Goal: Transaction & Acquisition: Purchase product/service

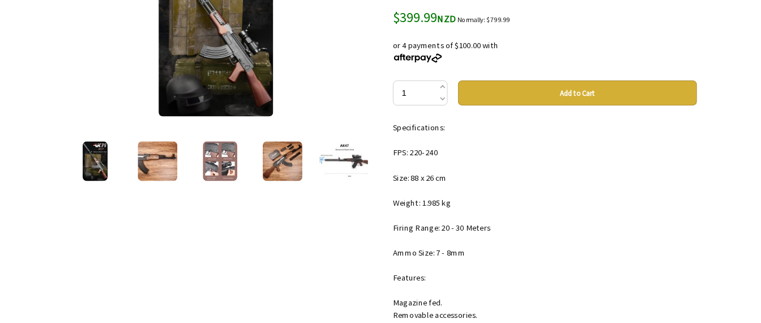
scroll to position [191, 0]
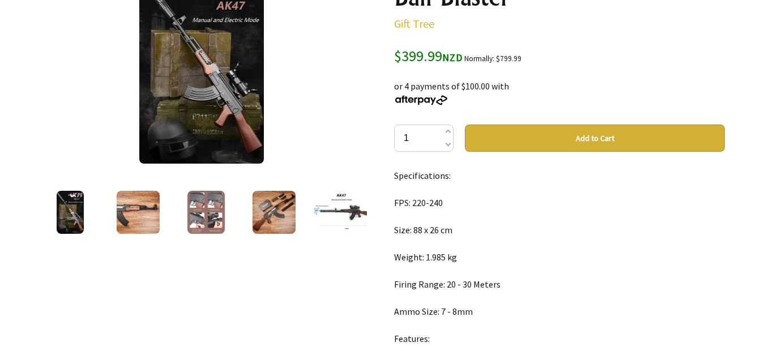
click at [219, 83] on img at bounding box center [201, 66] width 125 height 195
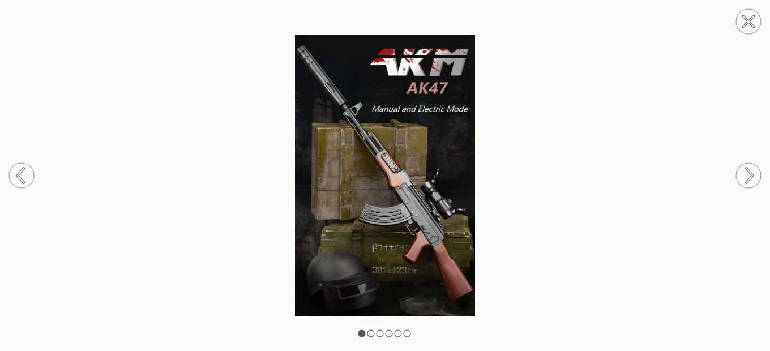
click at [749, 174] on circle at bounding box center [748, 175] width 25 height 25
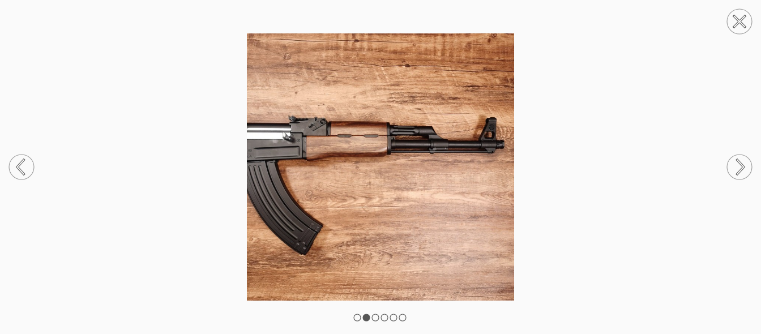
click at [736, 169] on circle at bounding box center [739, 167] width 25 height 25
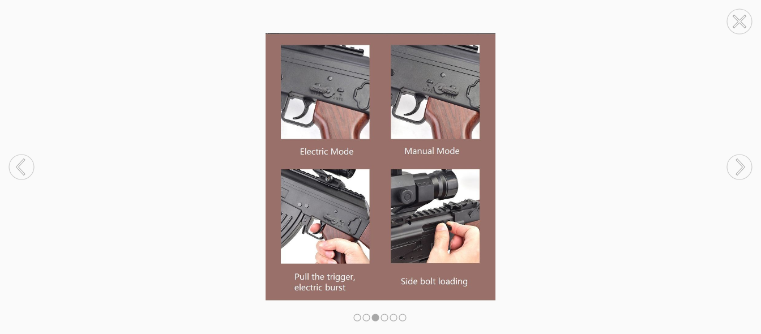
click at [736, 169] on circle at bounding box center [739, 167] width 25 height 25
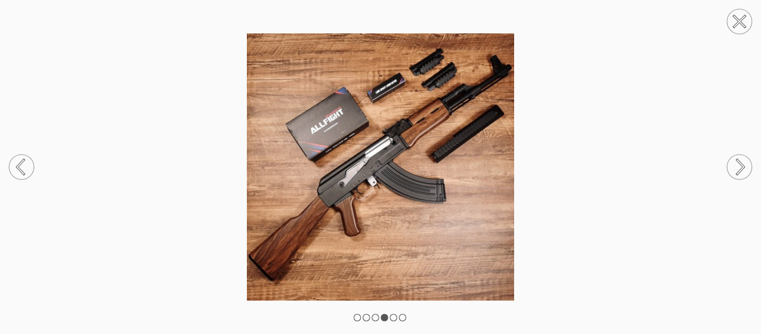
click at [736, 169] on circle at bounding box center [739, 167] width 25 height 25
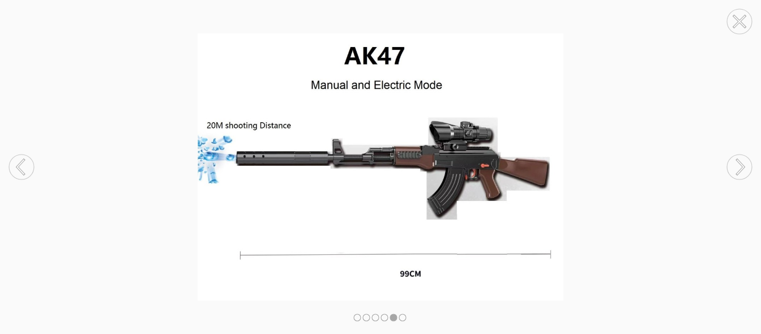
click at [736, 169] on circle at bounding box center [739, 167] width 25 height 25
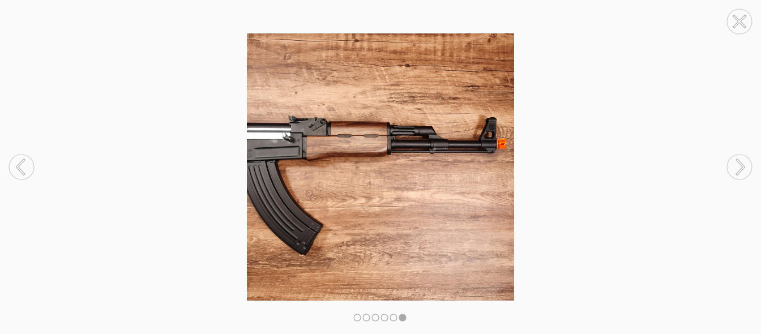
click at [736, 169] on circle at bounding box center [739, 167] width 25 height 25
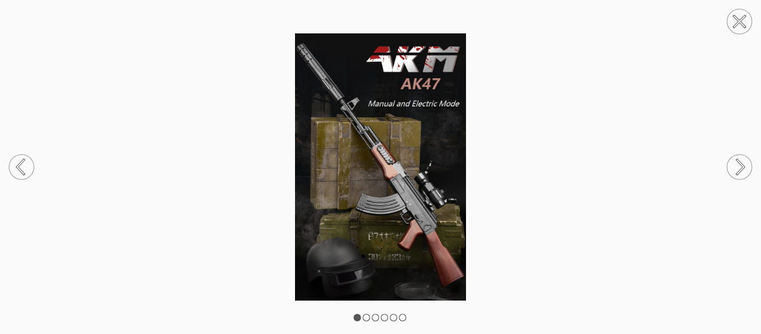
click at [736, 169] on circle at bounding box center [739, 167] width 25 height 25
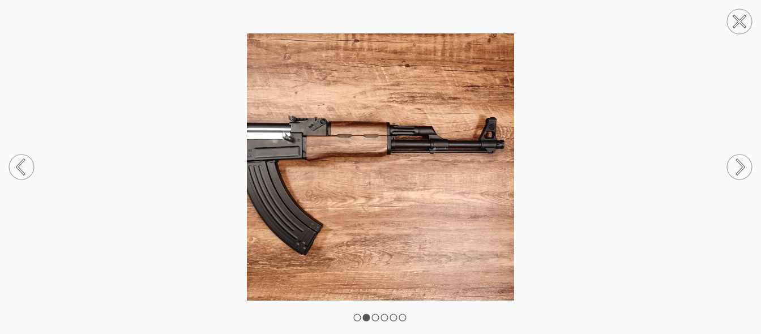
click at [734, 16] on icon at bounding box center [739, 21] width 11 height 11
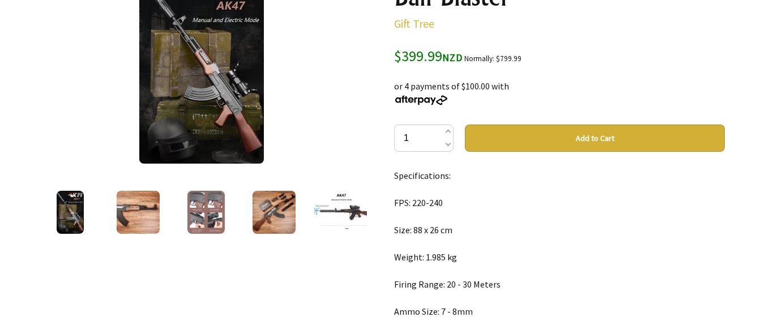
click at [289, 217] on img at bounding box center [274, 212] width 43 height 43
